Goal: Find specific page/section: Find specific page/section

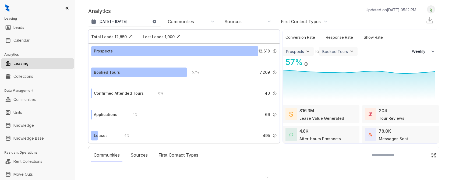
select select "******"
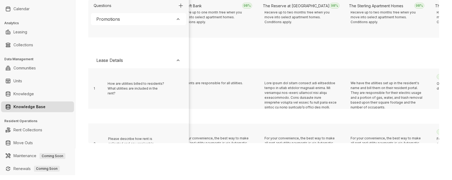
scroll to position [111, 2518]
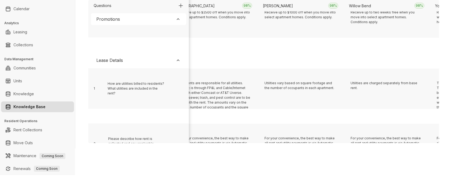
scroll to position [111, 794]
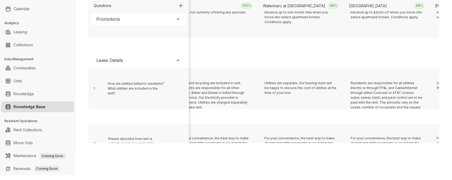
scroll to position [111, 2001]
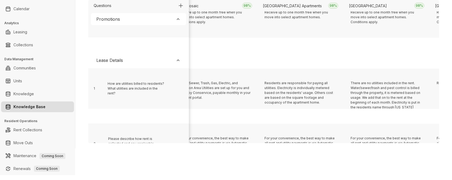
scroll to position [111, 2862]
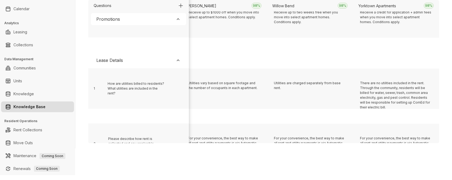
scroll to position [111, 3121]
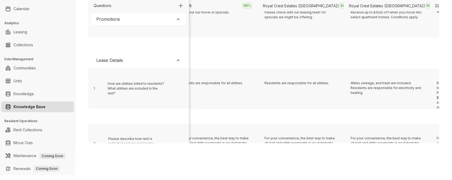
scroll to position [111, 5189]
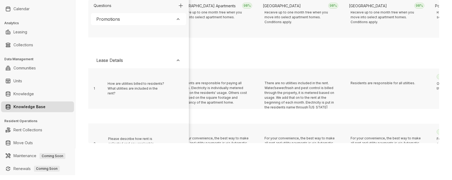
scroll to position [111, 881]
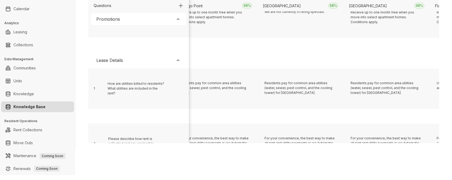
scroll to position [111, 105]
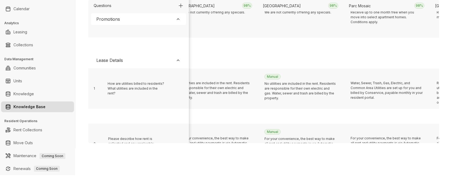
scroll to position [111, 3207]
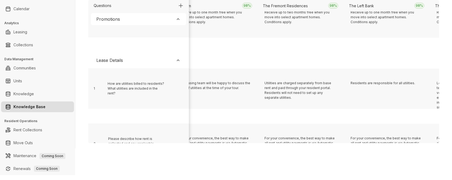
scroll to position [111, 6223]
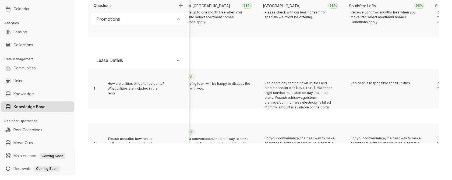
scroll to position [111, 536]
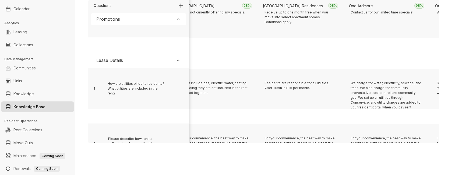
scroll to position [111, 1656]
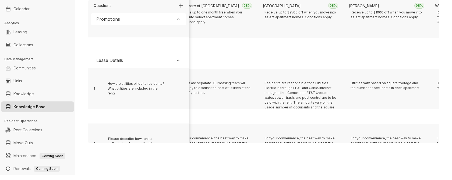
scroll to position [111, 6481]
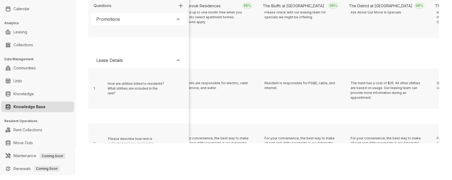
scroll to position [111, 450]
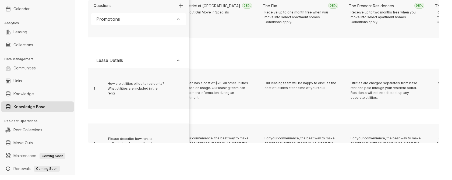
scroll to position [111, 5706]
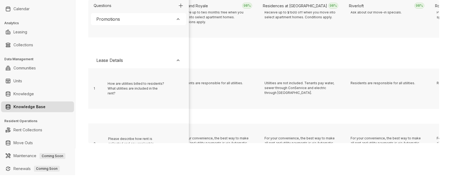
scroll to position [111, 3638]
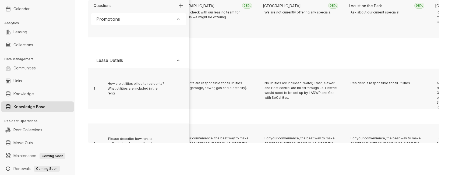
scroll to position [111, 1742]
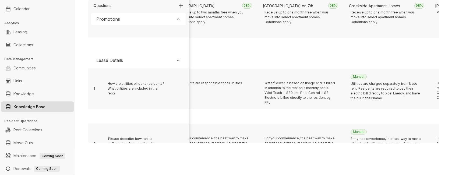
scroll to position [111, 1053]
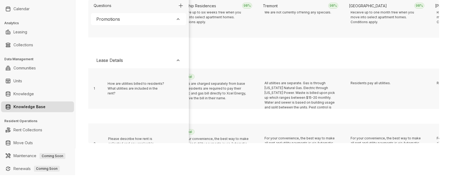
scroll to position [111, 6568]
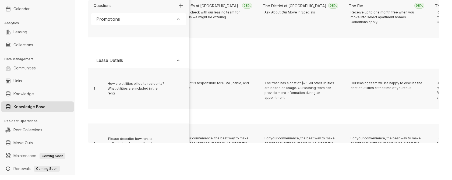
scroll to position [111, 1139]
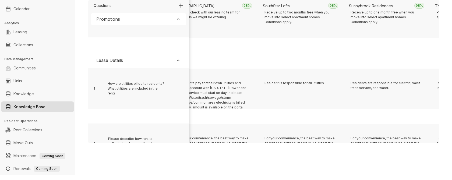
scroll to position [111, 2345]
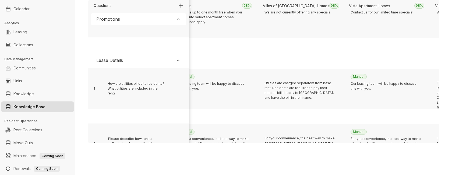
scroll to position [111, 1484]
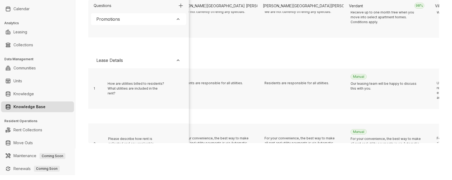
scroll to position [111, 5275]
